Goal: Find specific page/section: Find specific page/section

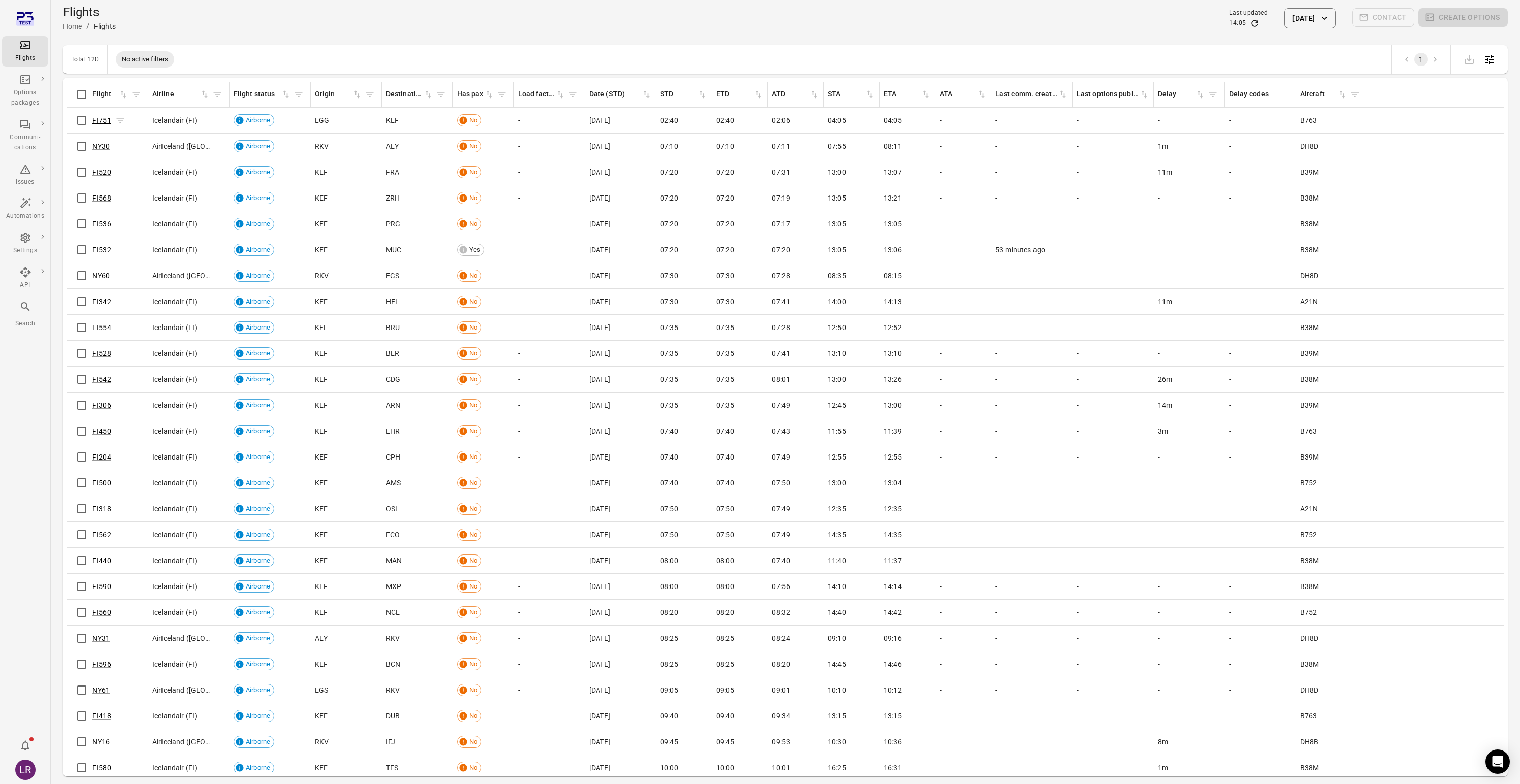
click at [103, 119] on link "FI751" at bounding box center [102, 120] width 19 height 8
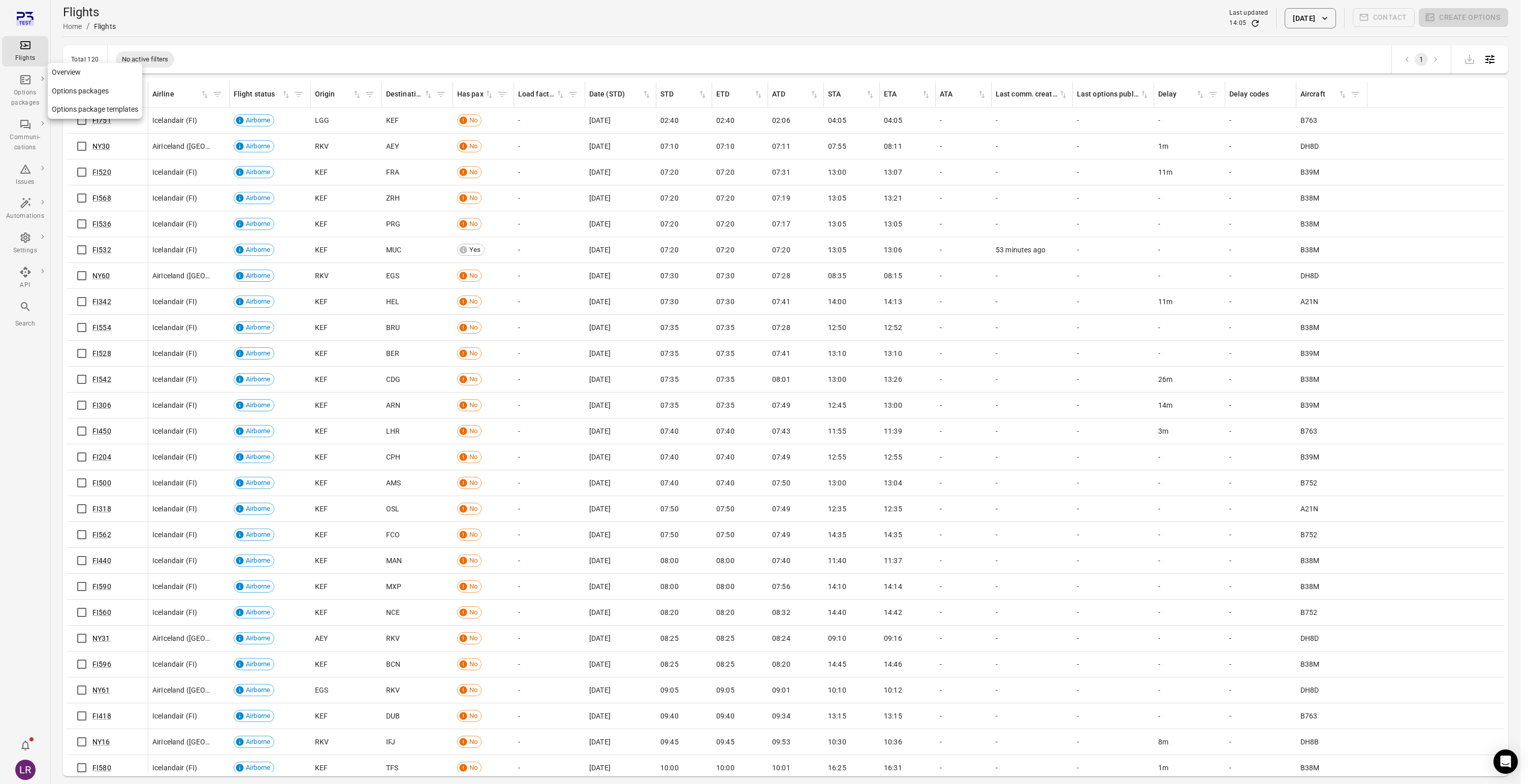
click at [63, 89] on link "Options packages" at bounding box center [94, 91] width 94 height 19
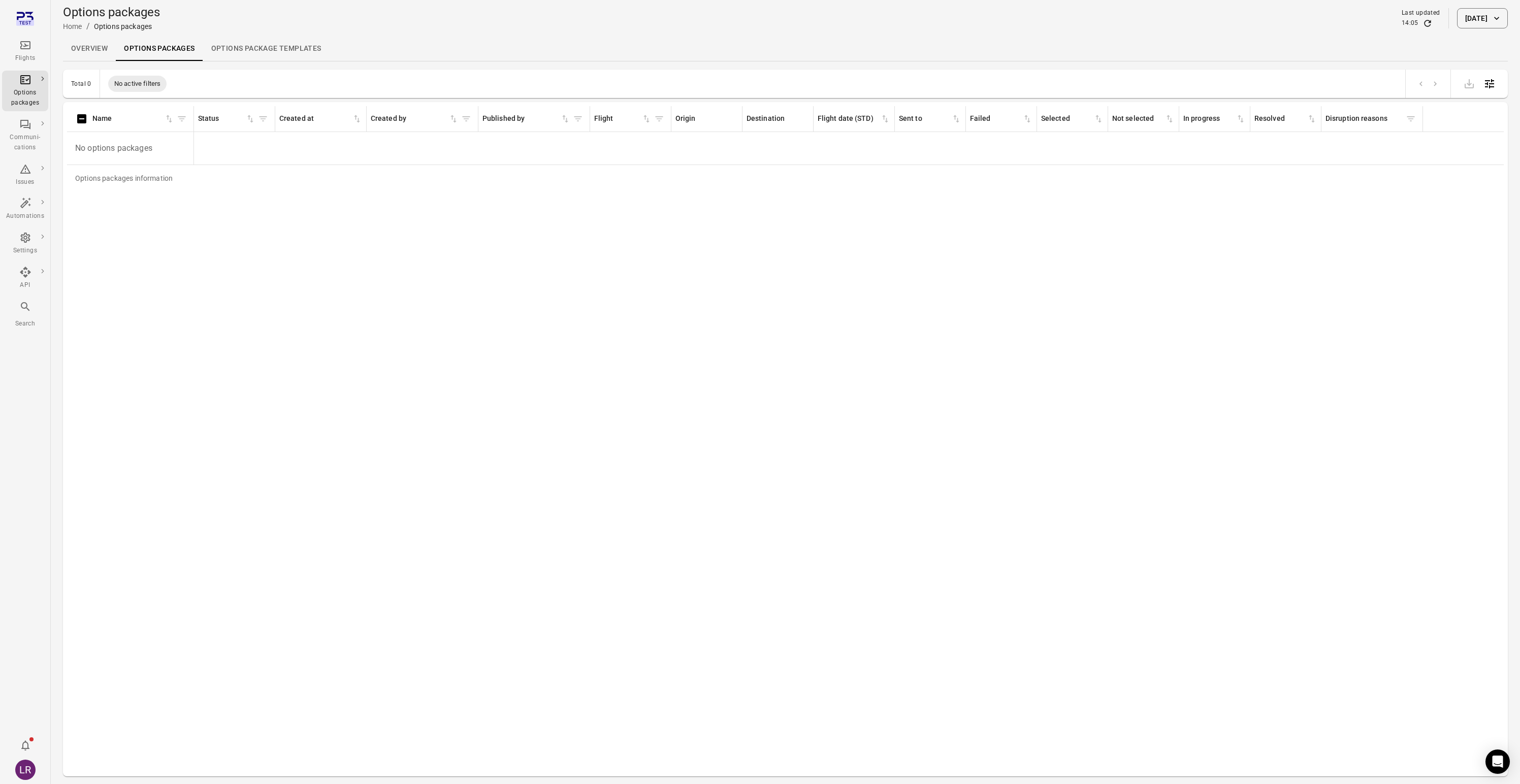
click at [1473, 30] on div "Options packages Home / Options packages Last updated 14:05 [DATE]" at bounding box center [785, 18] width 1445 height 28
click at [1483, 11] on button "[DATE]" at bounding box center [1483, 18] width 51 height 20
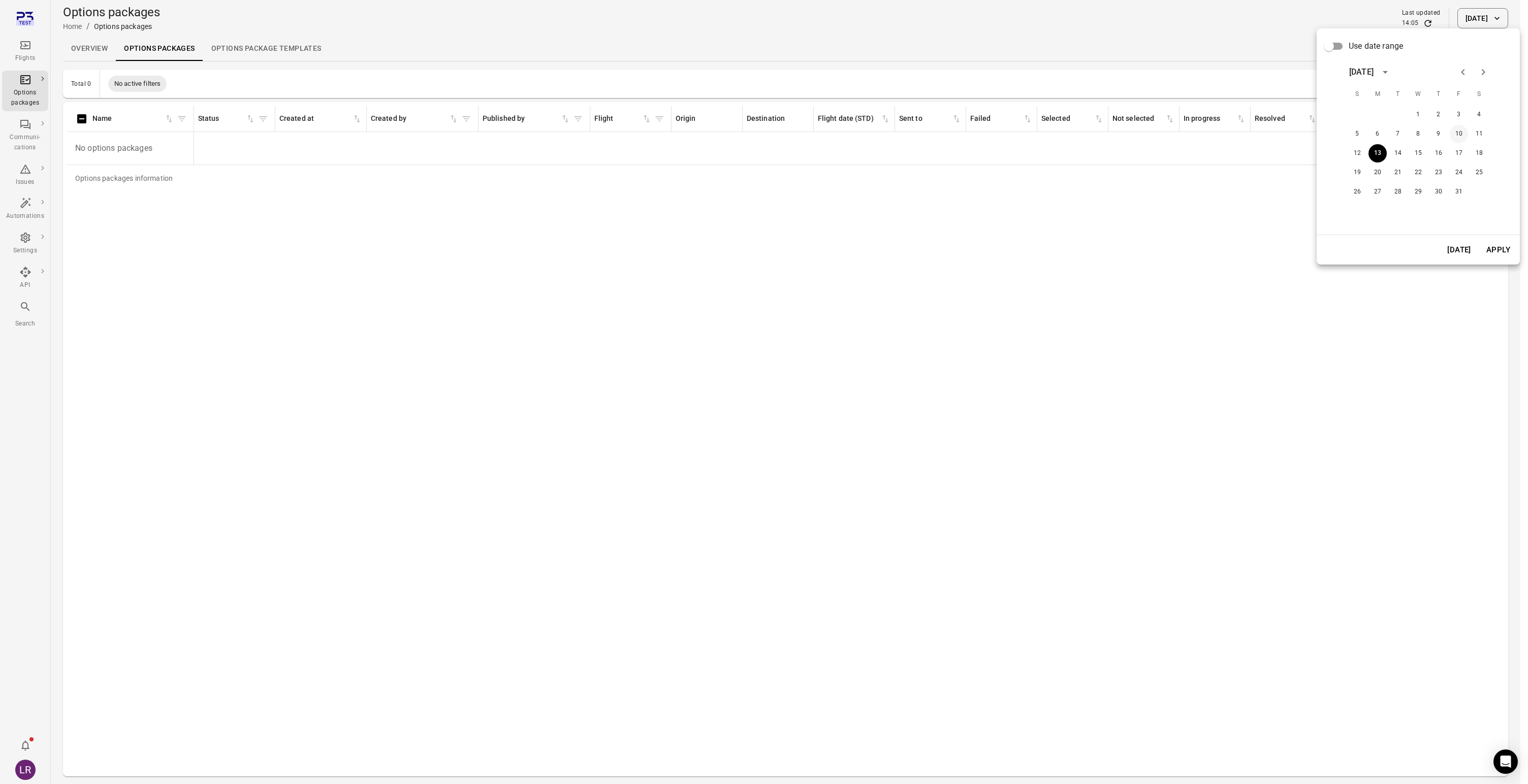
click at [1455, 133] on button "10" at bounding box center [1459, 134] width 18 height 18
click at [1494, 251] on button "Apply" at bounding box center [1498, 250] width 35 height 21
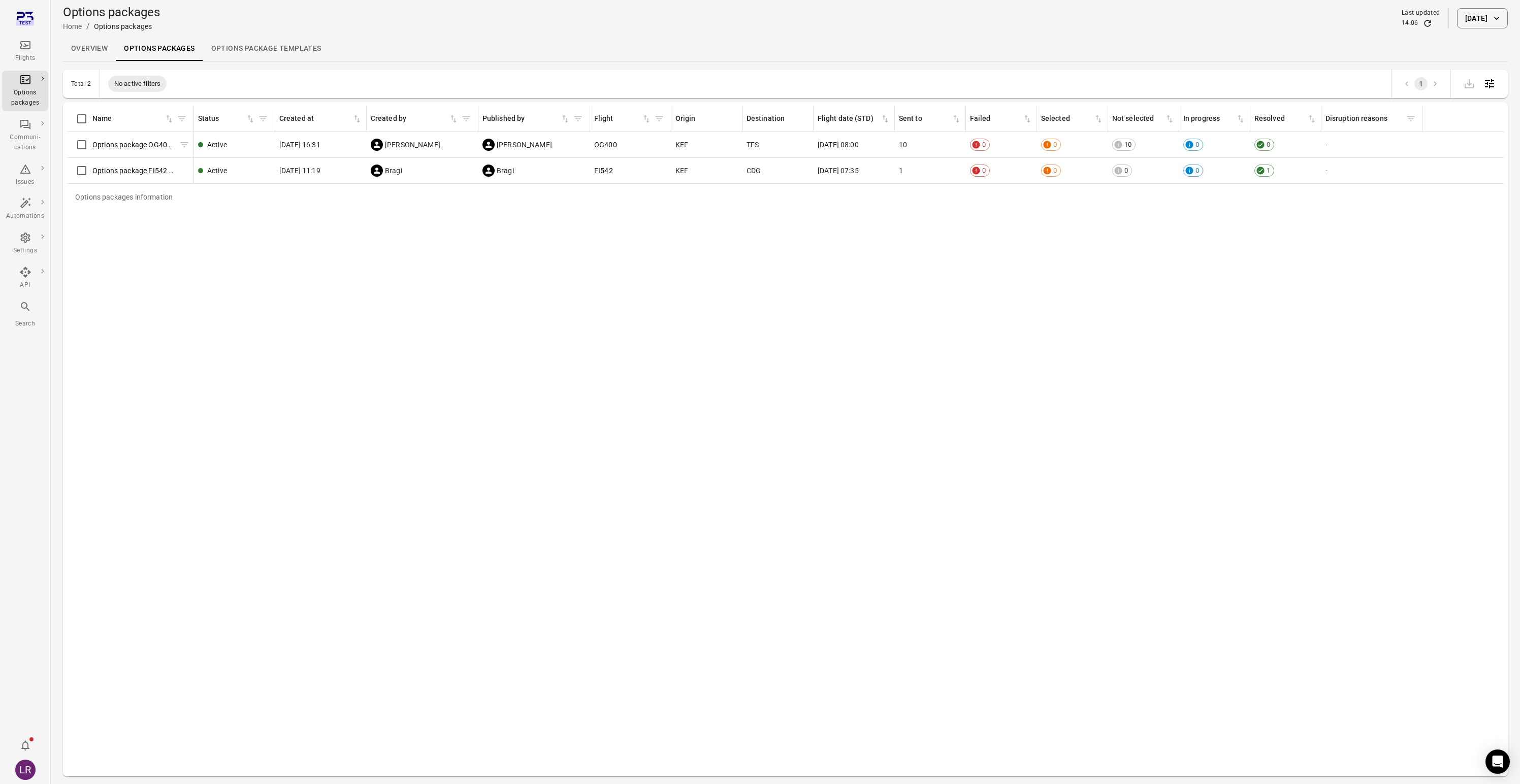
click at [113, 146] on link "Options package OG400 ([DATE])" at bounding box center [146, 145] width 107 height 8
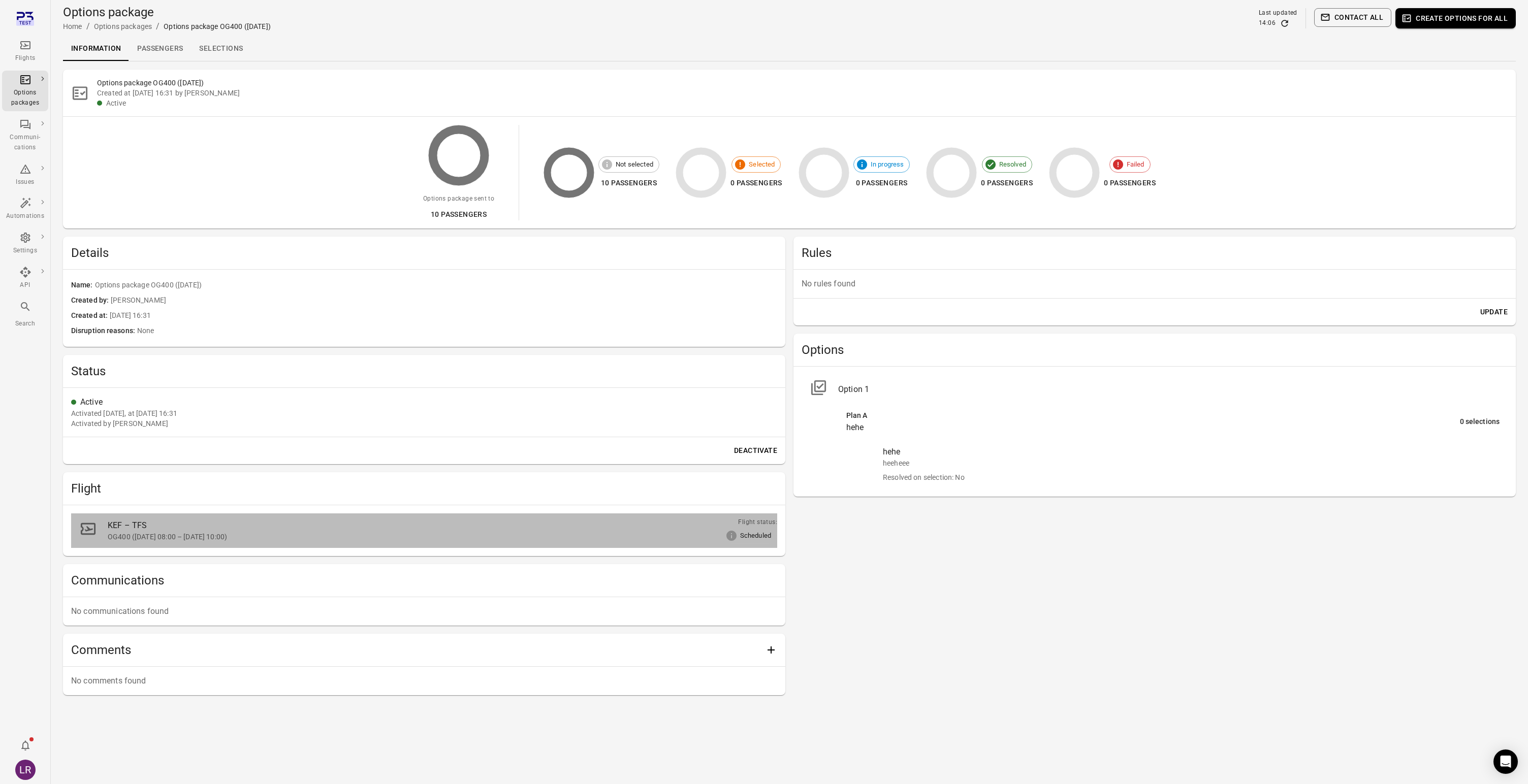
click at [161, 536] on div "OG400 ([DATE] 08:00 – [DATE] 10:00)" at bounding box center [431, 537] width 645 height 10
